Goal: Transaction & Acquisition: Purchase product/service

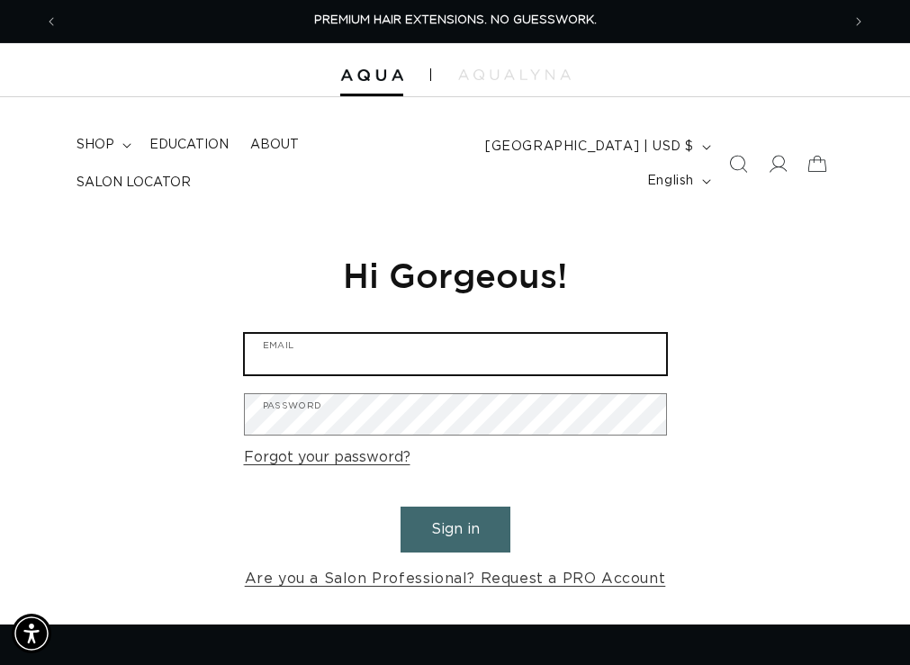
type input "princessnevius@gmail.com"
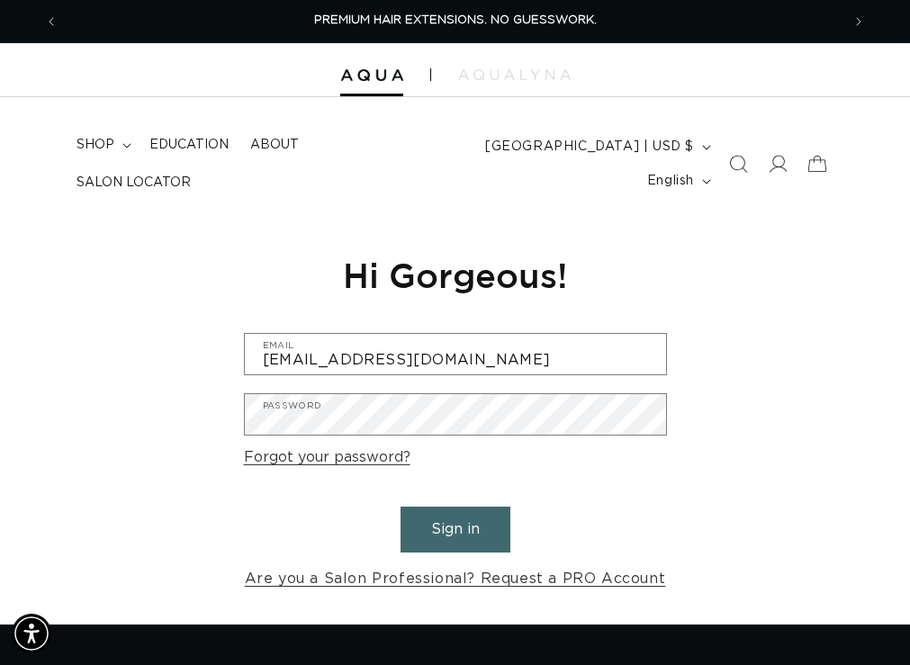
click at [472, 528] on button "Sign in" at bounding box center [455, 530] width 110 height 46
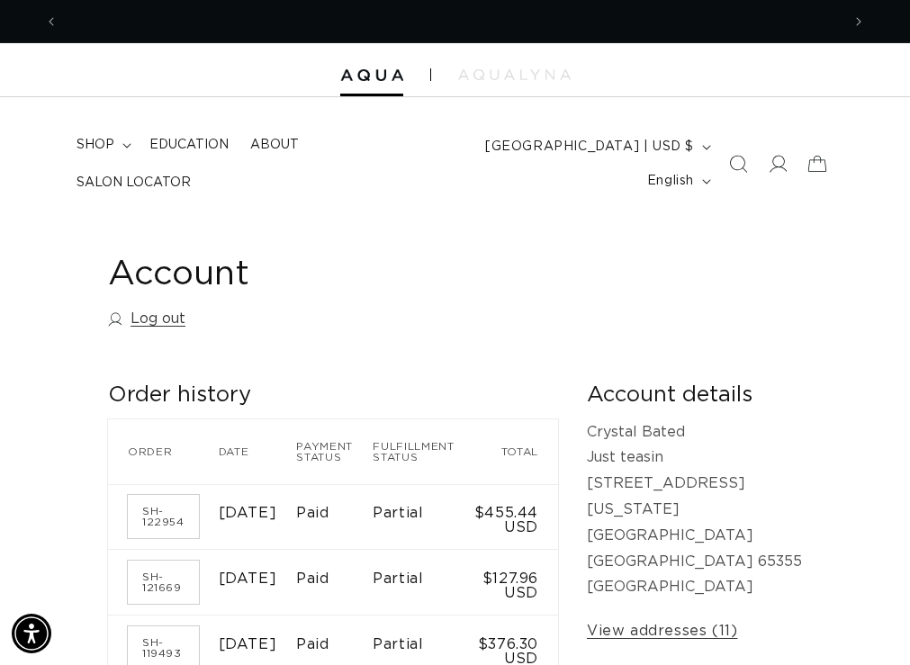
scroll to position [0, 782]
click at [88, 146] on span "shop" at bounding box center [95, 145] width 38 height 16
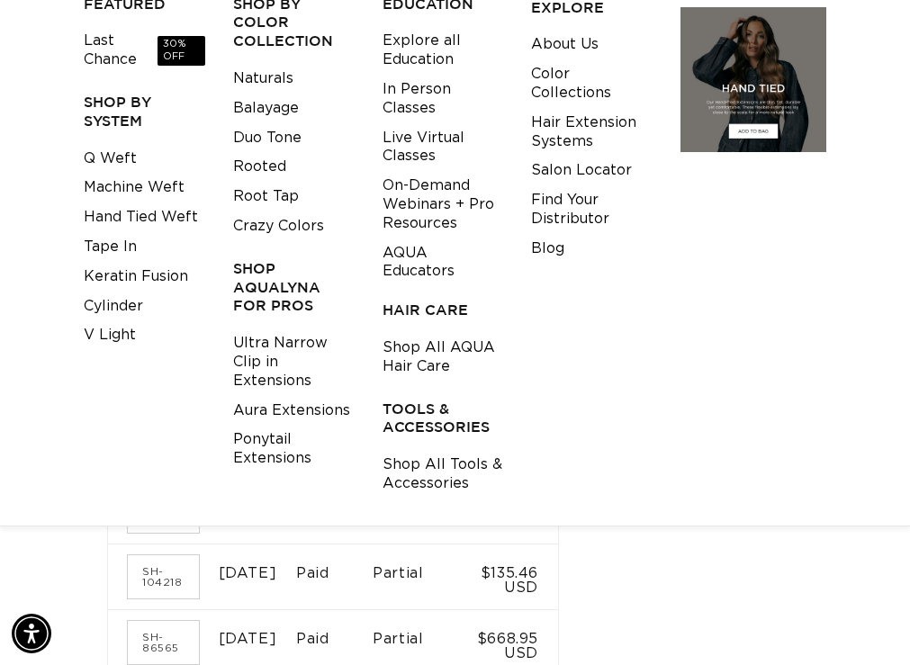
scroll to position [360, 0]
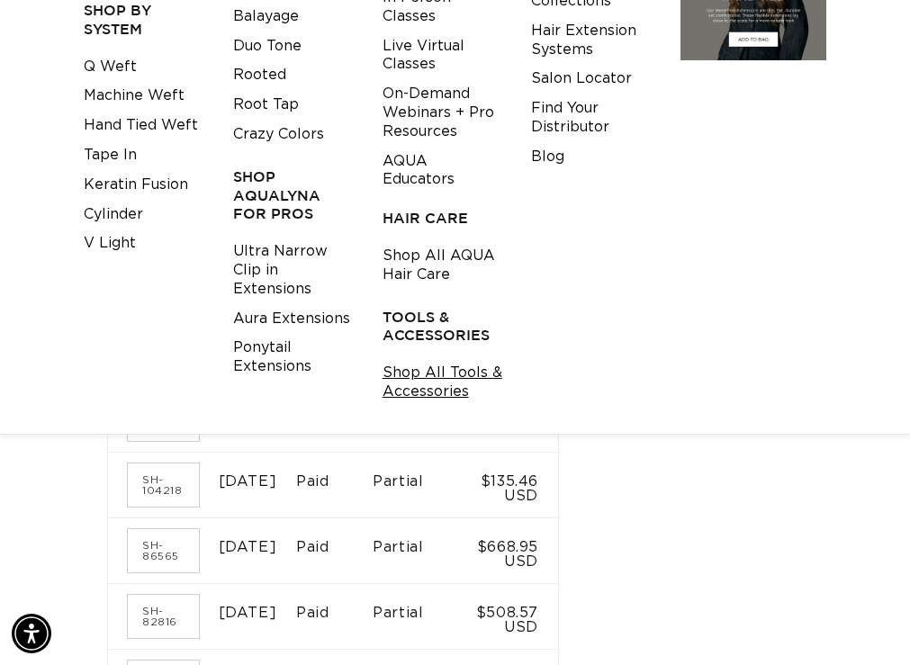
click at [397, 378] on link "Shop All Tools & Accessories" at bounding box center [442, 382] width 121 height 49
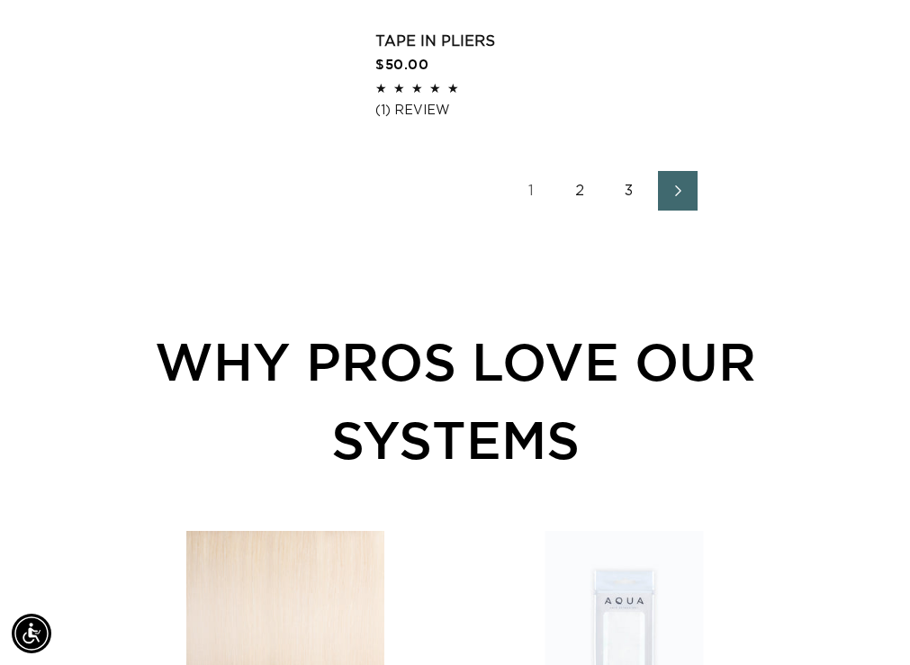
scroll to position [0, 782]
click at [600, 211] on link "2" at bounding box center [581, 191] width 40 height 40
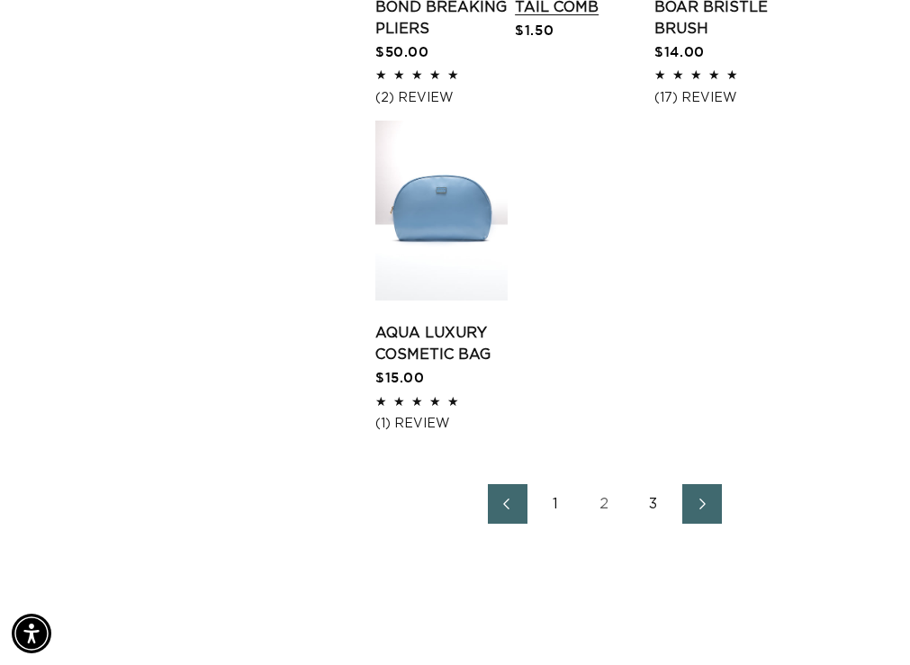
scroll to position [0, 1564]
click at [507, 40] on link "Bond Breaking Pliers" at bounding box center [441, 17] width 132 height 43
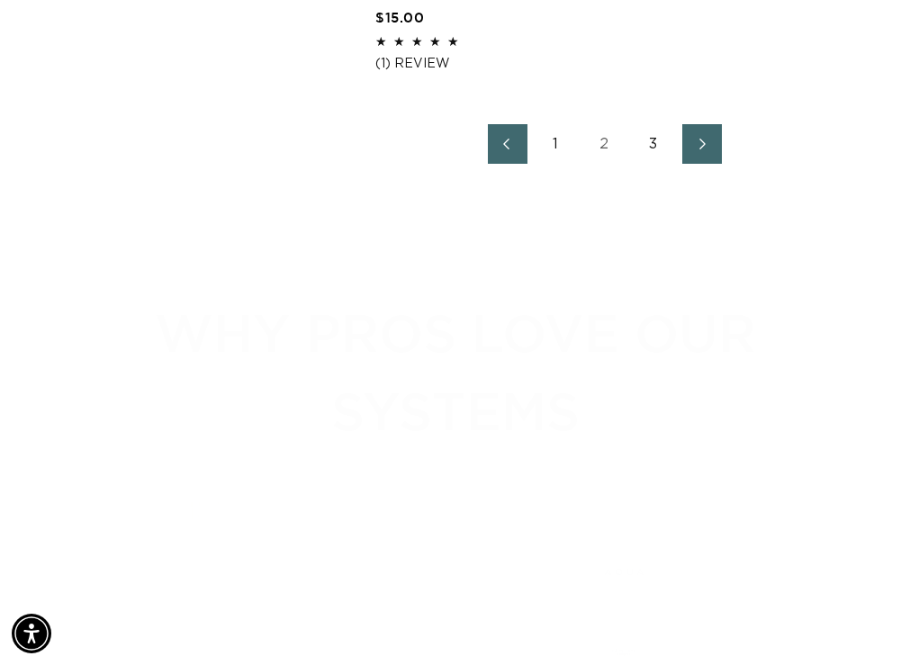
click at [673, 164] on link "3" at bounding box center [653, 144] width 40 height 40
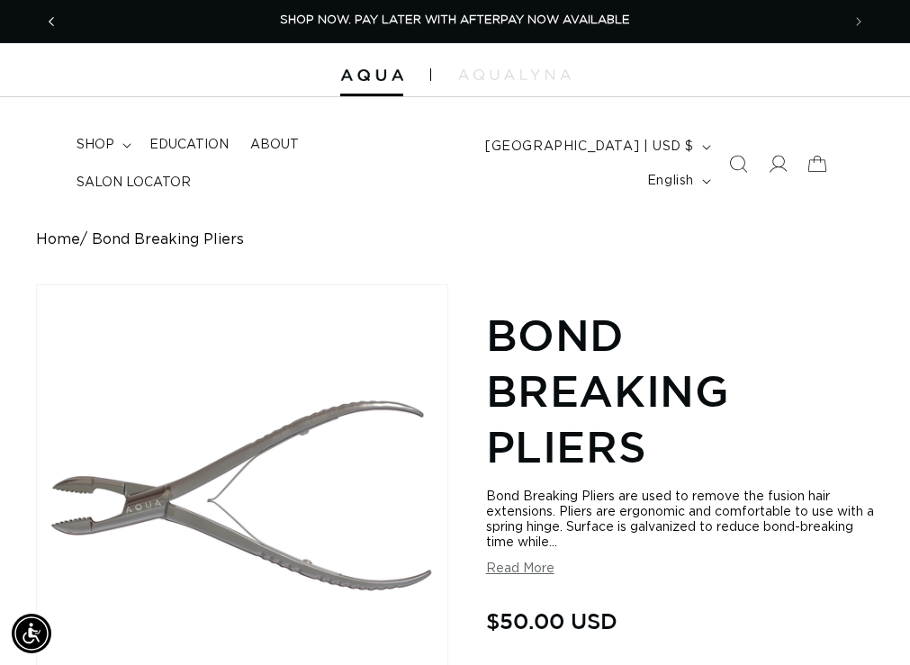
click at [51, 24] on icon "Previous announcement" at bounding box center [52, 22] width 6 height 20
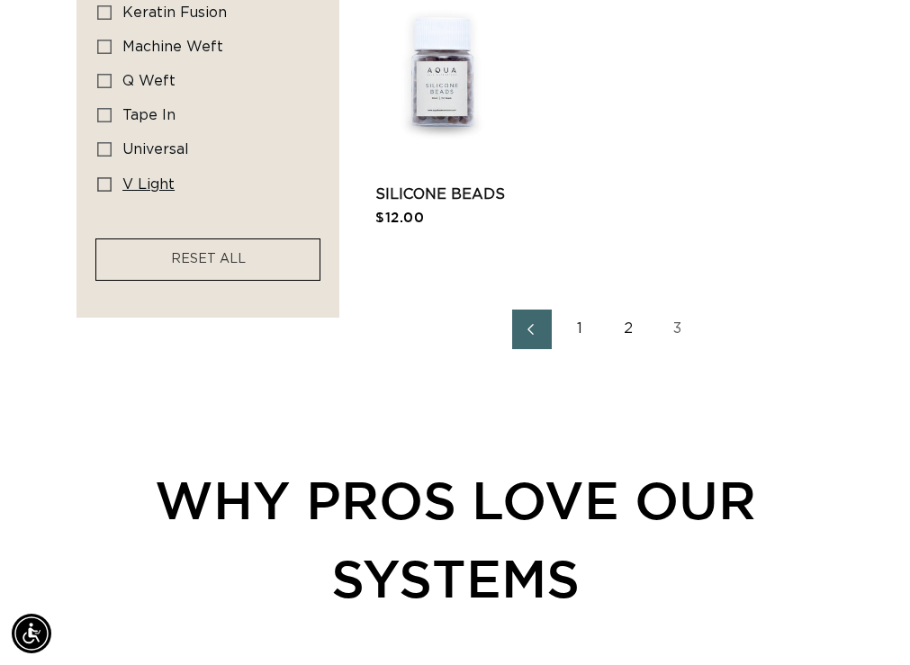
click at [100, 191] on rect at bounding box center [104, 184] width 13 height 13
click at [100, 192] on input "v light v light (7 products)" at bounding box center [104, 184] width 14 height 14
checkbox input "true"
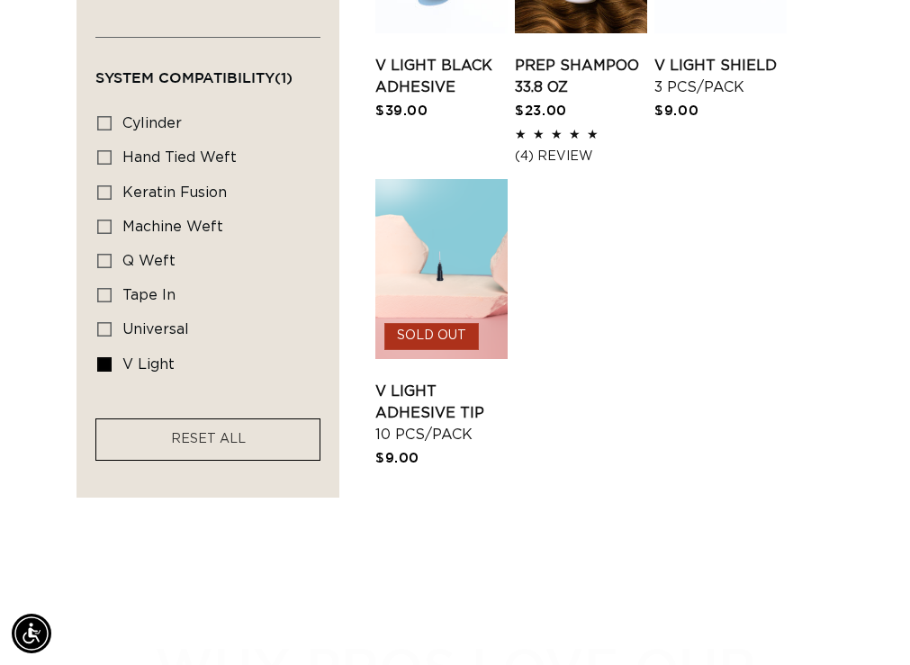
scroll to position [0, 782]
click at [106, 313] on label "tape in tape in (8 products)" at bounding box center [202, 296] width 211 height 34
click at [106, 302] on input "tape in tape in (8 products)" at bounding box center [104, 295] width 14 height 14
checkbox input "true"
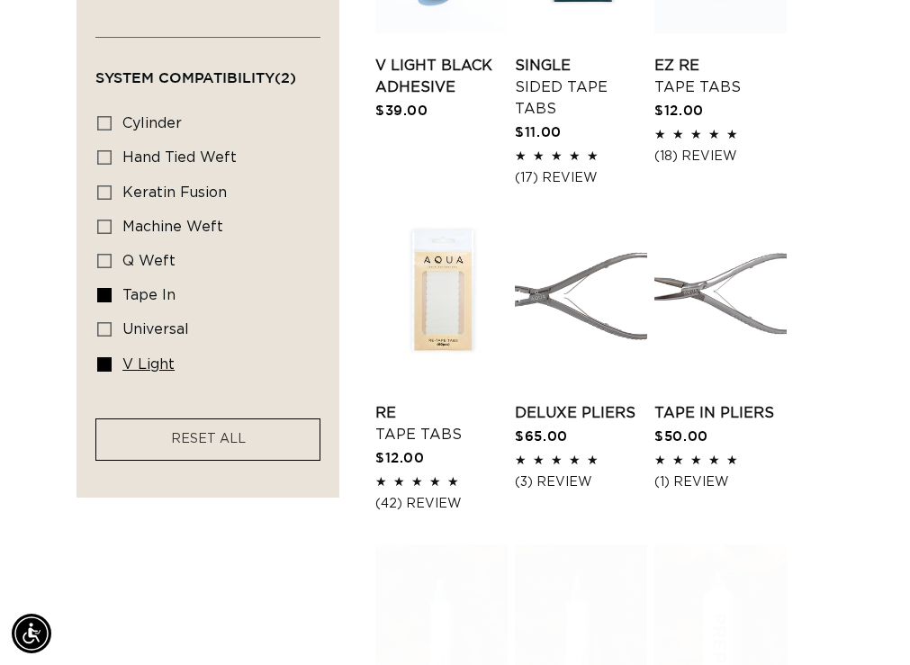
scroll to position [0, 1564]
click at [112, 382] on label "v light v light (7 products)" at bounding box center [202, 365] width 211 height 34
click at [112, 372] on input "v light v light (7 products)" at bounding box center [104, 364] width 14 height 14
checkbox input "false"
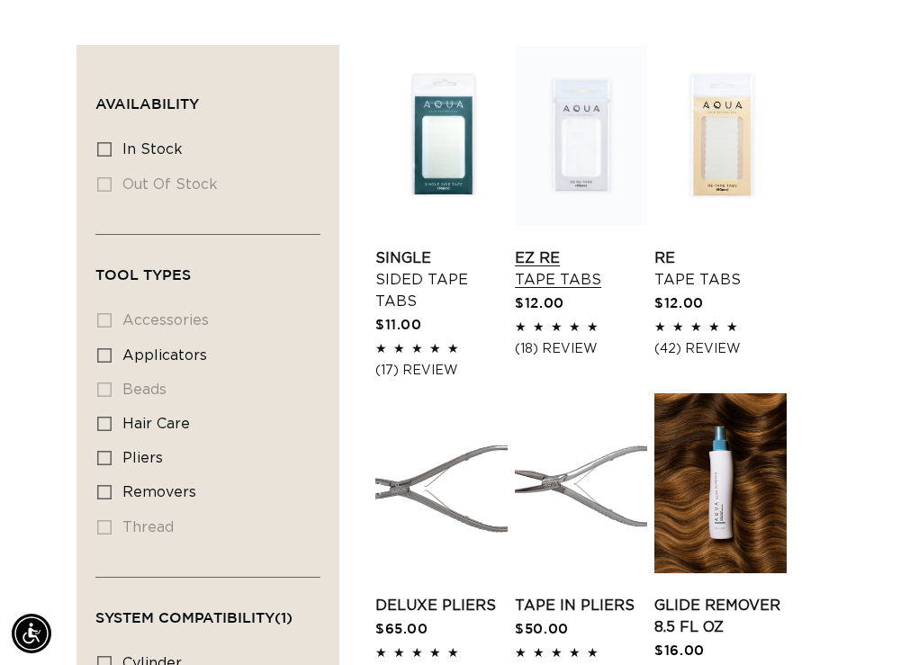
scroll to position [0, 782]
click at [776, 291] on link "Re Tape Tabs" at bounding box center [720, 268] width 132 height 43
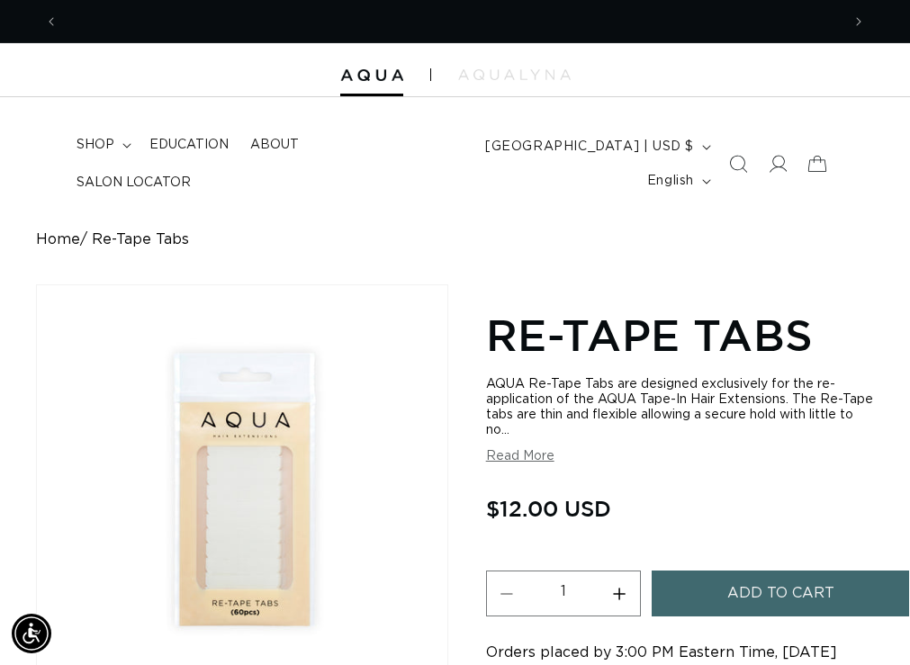
scroll to position [0, 782]
click at [620, 594] on button "Increase quantity for Re-Tape Tabs" at bounding box center [619, 593] width 40 height 46
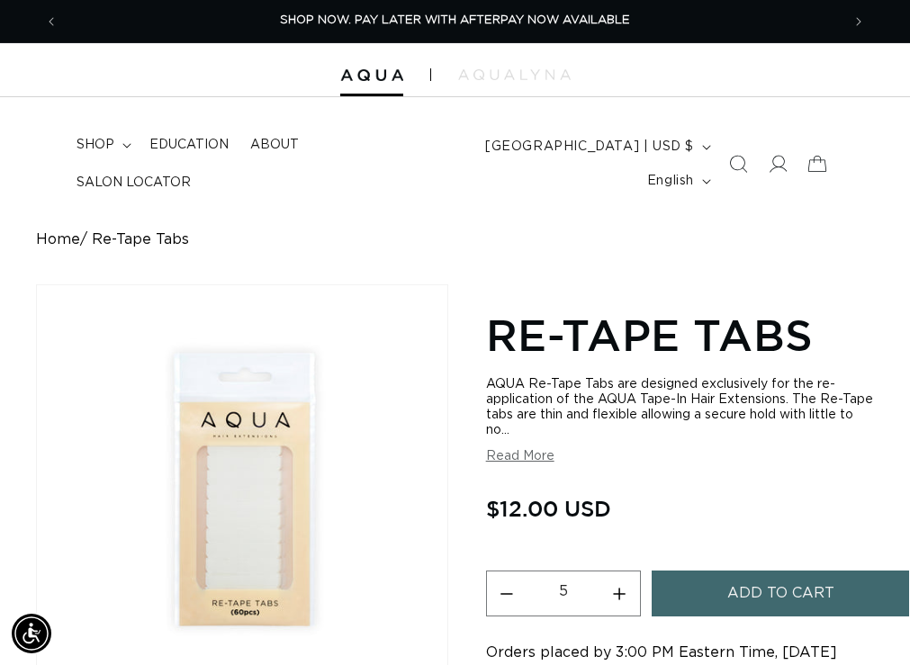
click at [620, 594] on button "Increase quantity for Re-Tape Tabs" at bounding box center [619, 593] width 40 height 46
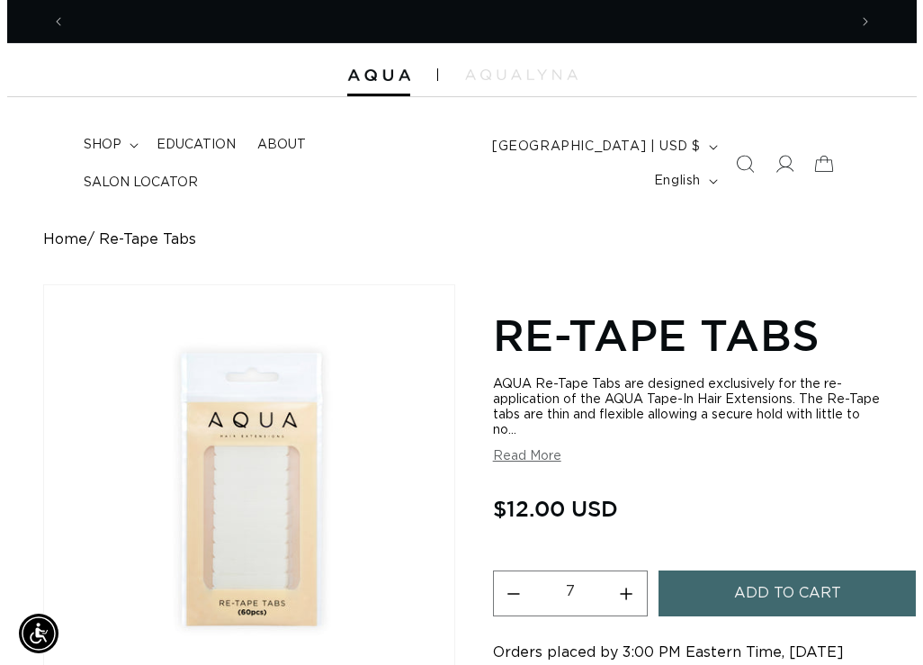
scroll to position [0, 1564]
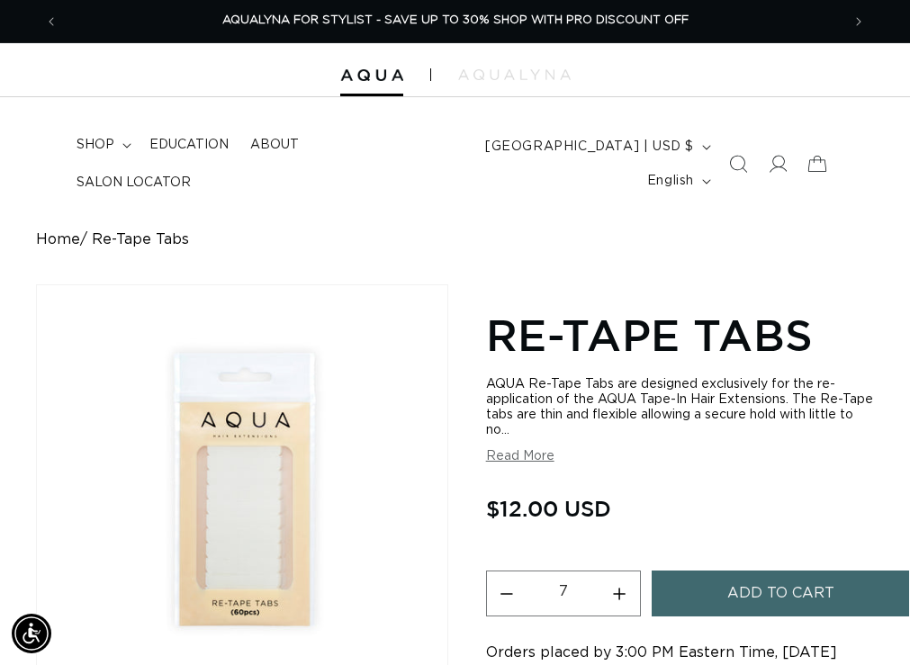
click at [620, 594] on button "Increase quantity for Re-Tape Tabs" at bounding box center [619, 593] width 40 height 46
type input "8"
click at [665, 599] on button "Add to cart" at bounding box center [779, 593] width 257 height 46
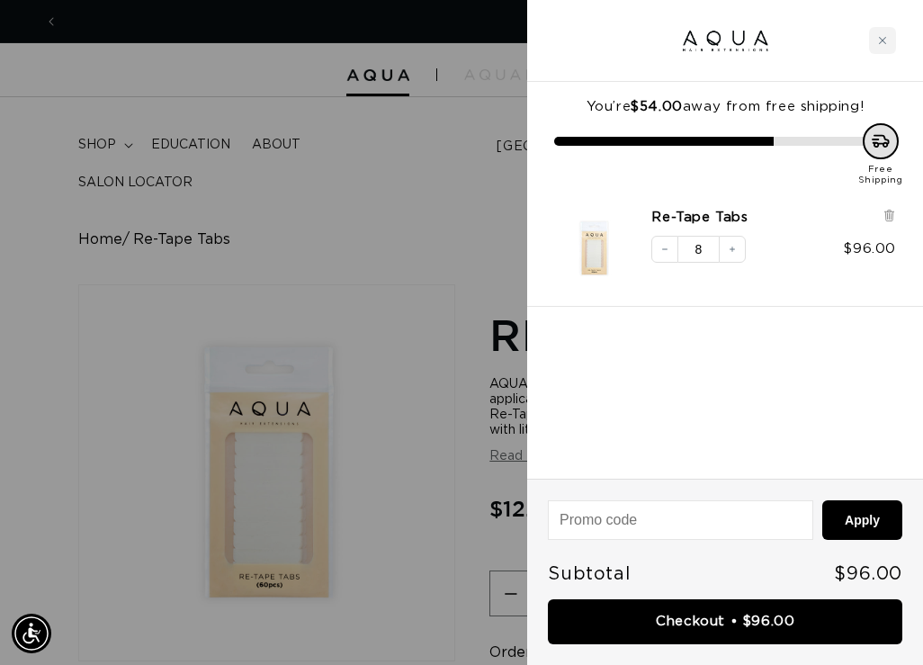
scroll to position [0, 0]
